Goal: Task Accomplishment & Management: Complete application form

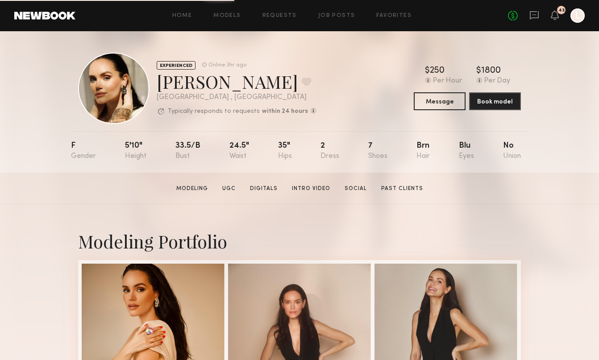
click at [283, 10] on div "Home Models Requests Job Posts Favorites Sign Out No fees up to $5,000 43 L" at bounding box center [329, 15] width 509 height 14
click at [283, 17] on link "Requests" at bounding box center [280, 16] width 34 height 6
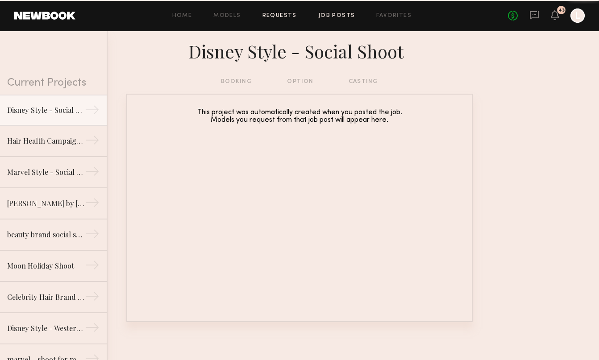
click at [342, 13] on link "Job Posts" at bounding box center [336, 16] width 37 height 6
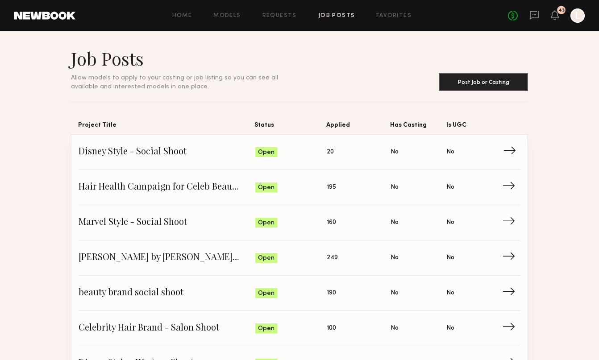
click at [146, 142] on link "Disney Style - Social Shoot Status: Open Applied: 20 Has Casting: No Is UGC: No…" at bounding box center [300, 152] width 442 height 35
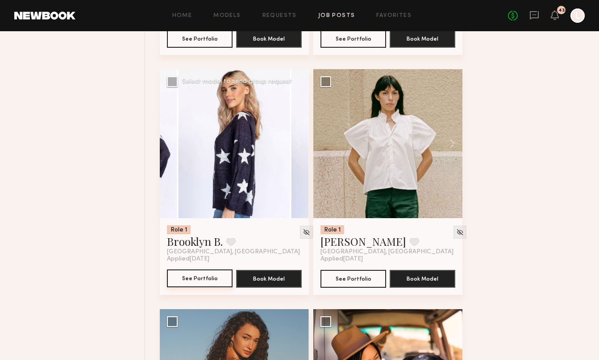
scroll to position [547, 0]
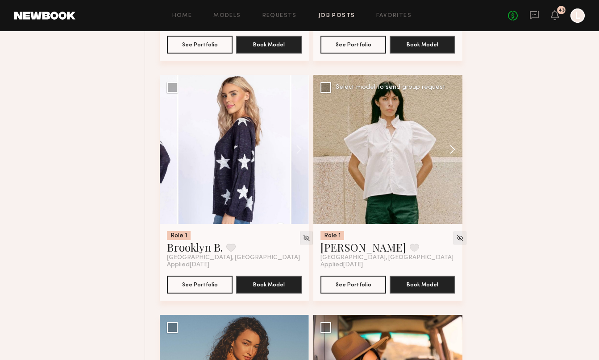
click at [453, 147] on button at bounding box center [448, 149] width 29 height 149
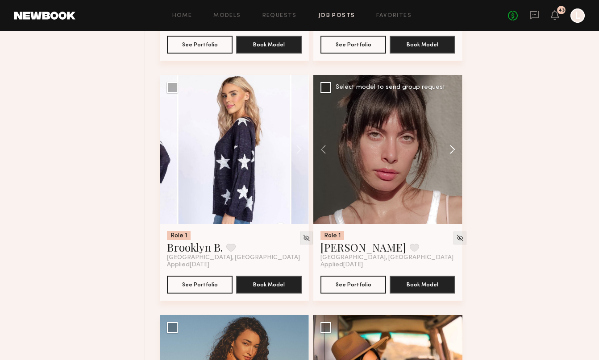
click at [453, 148] on button at bounding box center [448, 149] width 29 height 149
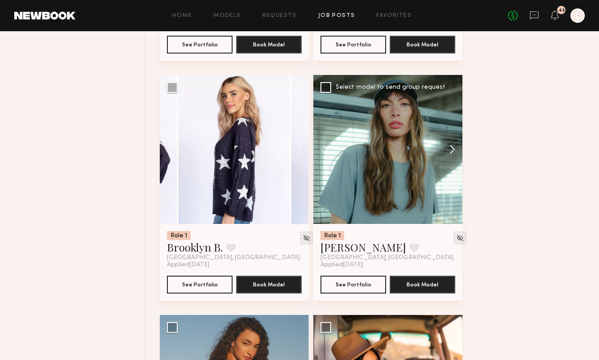
click at [453, 148] on button at bounding box center [448, 149] width 29 height 149
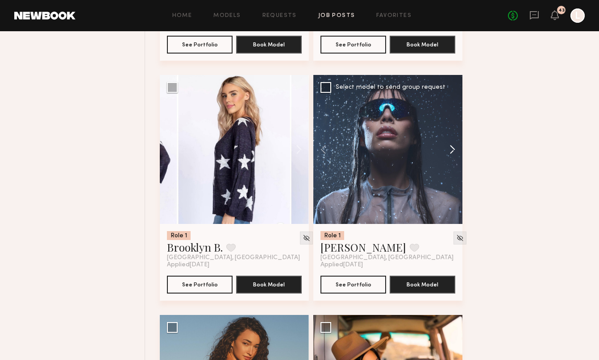
click at [453, 148] on button at bounding box center [448, 149] width 29 height 149
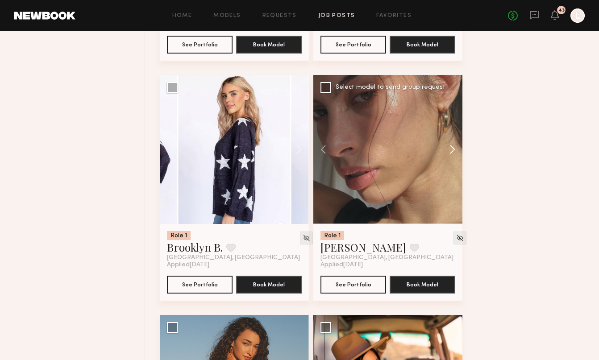
click at [451, 150] on button at bounding box center [448, 149] width 29 height 149
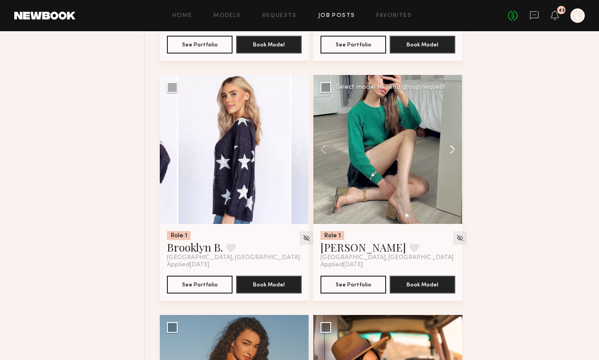
click at [451, 150] on button at bounding box center [448, 149] width 29 height 149
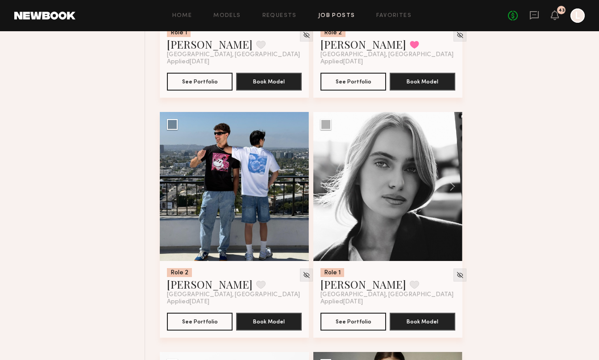
scroll to position [1243, 0]
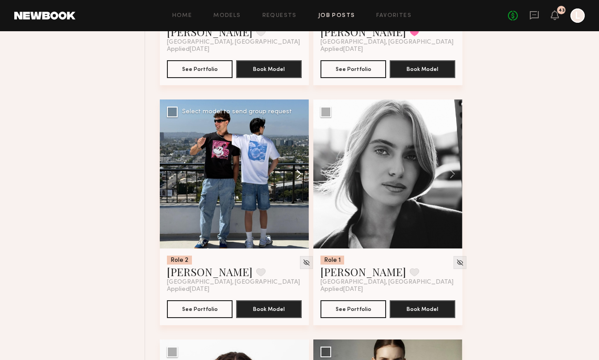
click at [300, 175] on button at bounding box center [294, 174] width 29 height 149
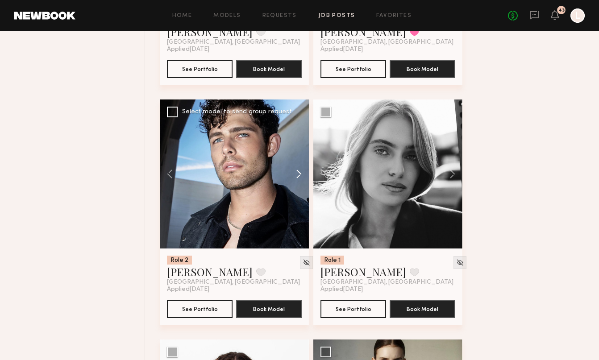
click at [300, 175] on button at bounding box center [294, 174] width 29 height 149
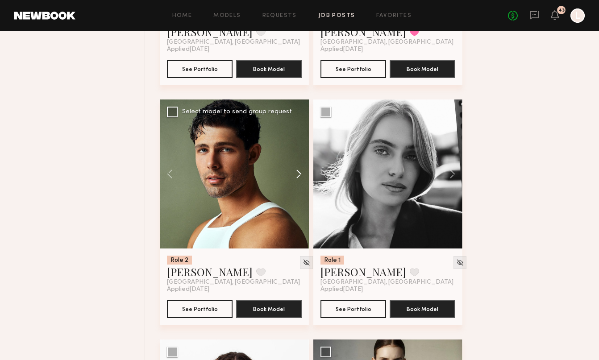
click at [300, 175] on button at bounding box center [294, 174] width 29 height 149
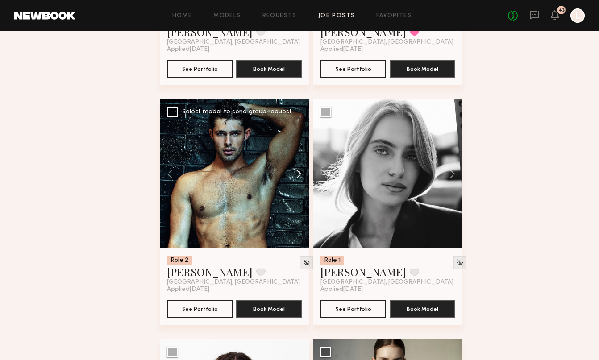
click at [300, 175] on button at bounding box center [294, 174] width 29 height 149
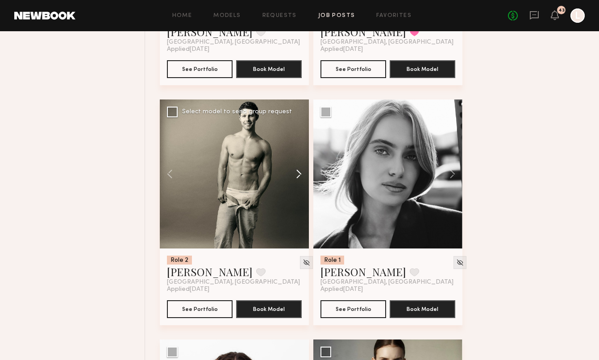
click at [300, 175] on button at bounding box center [294, 174] width 29 height 149
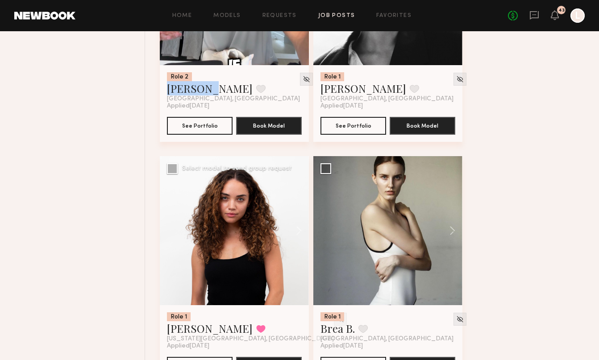
scroll to position [1464, 0]
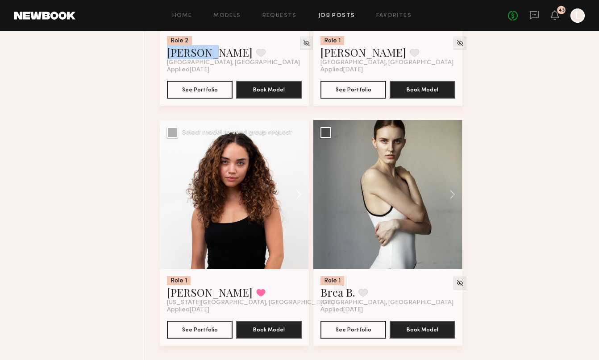
click at [302, 195] on button at bounding box center [294, 194] width 29 height 149
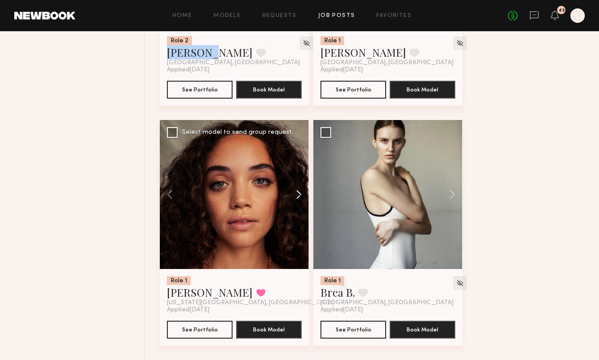
click at [302, 195] on button at bounding box center [294, 194] width 29 height 149
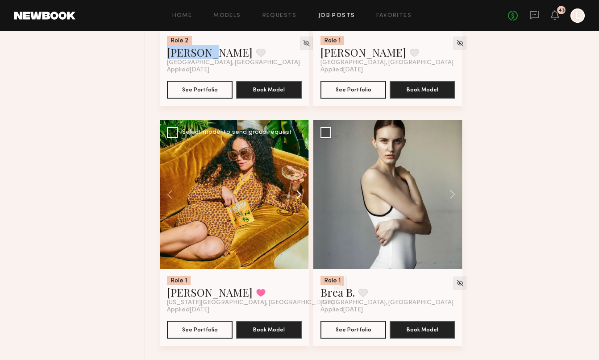
click at [302, 195] on button at bounding box center [294, 194] width 29 height 149
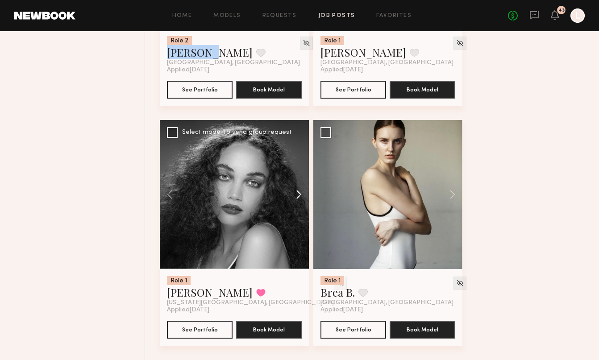
click at [302, 195] on button at bounding box center [294, 194] width 29 height 149
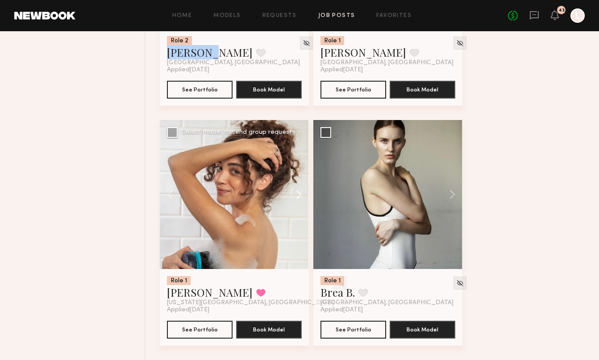
click at [302, 195] on button at bounding box center [294, 194] width 29 height 149
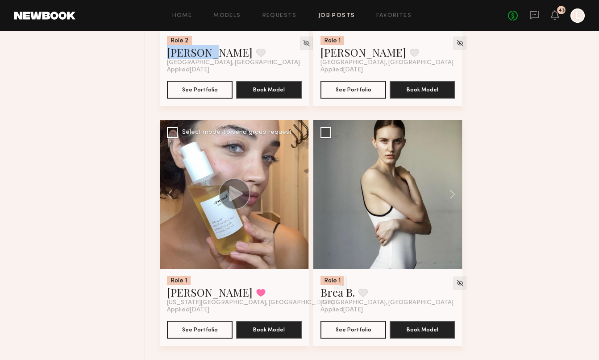
click at [302, 195] on div at bounding box center [234, 194] width 149 height 149
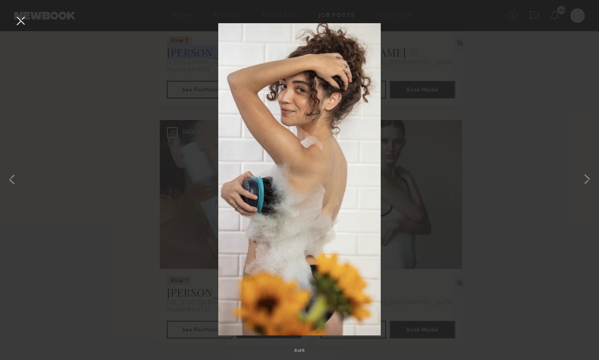
click at [302, 195] on img at bounding box center [299, 179] width 163 height 313
click at [104, 216] on div "6 of 6" at bounding box center [299, 180] width 599 height 360
